Goal: Contribute content

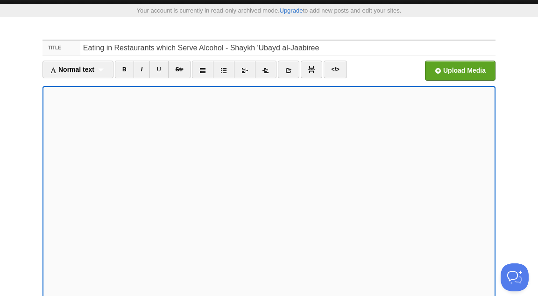
scroll to position [22, 0]
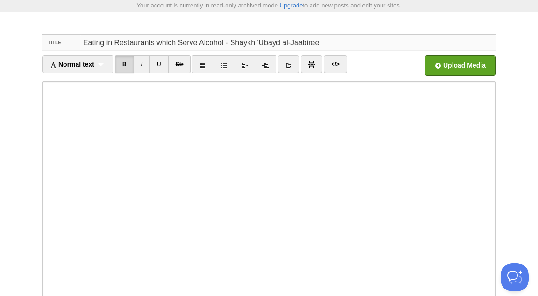
click at [155, 39] on input "Eating in Restaurants which Serve Alcohol - Shaykh 'Ubayd al-Jaabiree" at bounding box center [287, 42] width 415 height 15
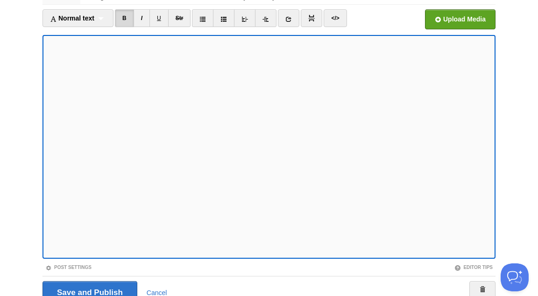
scroll to position [112, 0]
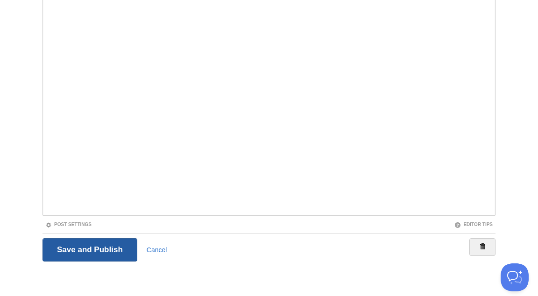
click at [63, 250] on input "Save and Publish" at bounding box center [89, 249] width 95 height 23
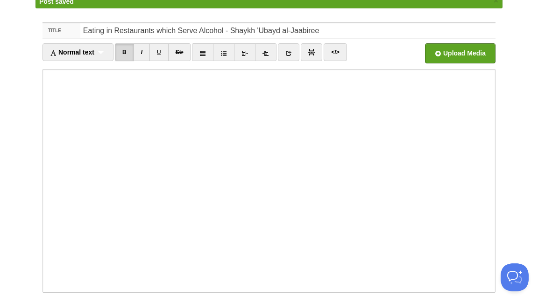
scroll to position [49, 0]
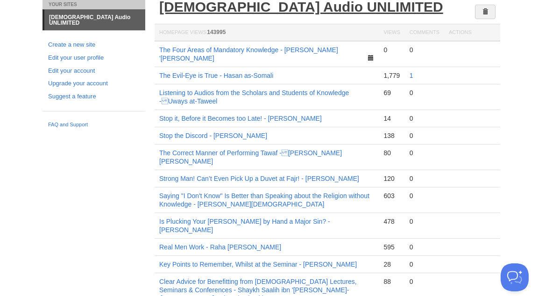
click at [270, 13] on link "[DEMOGRAPHIC_DATA] Audio UNLIMITED" at bounding box center [301, 6] width 284 height 15
click at [184, 9] on link "[DEMOGRAPHIC_DATA] Audio UNLIMITED" at bounding box center [301, 6] width 284 height 15
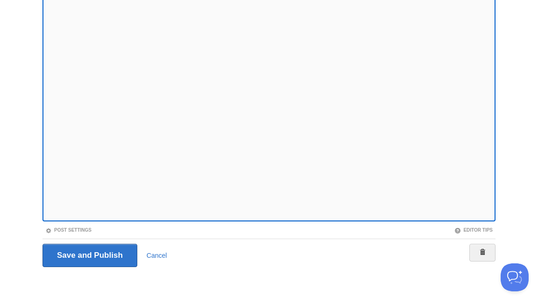
scroll to position [112, 0]
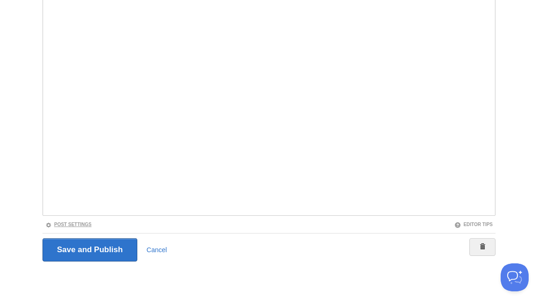
click at [84, 226] on link "Post Settings" at bounding box center [68, 224] width 46 height 5
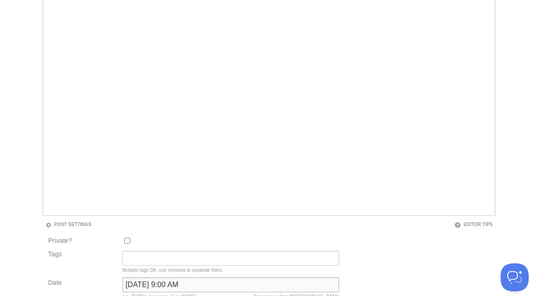
click at [173, 289] on input "January 13, 2025 at 9:00 AM" at bounding box center [230, 285] width 217 height 15
type input "now"
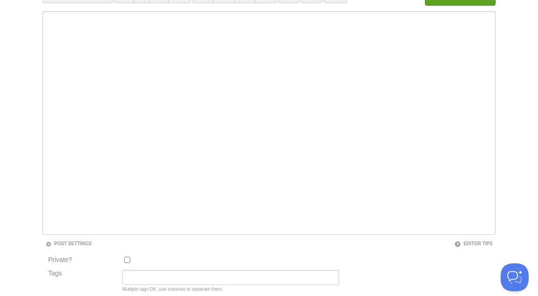
scroll to position [49, 0]
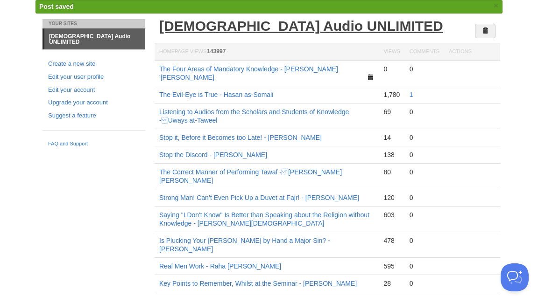
click at [236, 26] on link "[DEMOGRAPHIC_DATA] Audio UNLIMITED" at bounding box center [301, 25] width 284 height 15
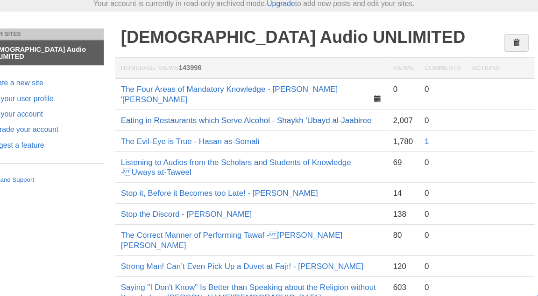
click at [348, 120] on link "Eating in Restaurants which Serve Alcohol - Shaykh 'Ubayd al-Jaabiree" at bounding box center [262, 123] width 206 height 7
